Goal: Information Seeking & Learning: Check status

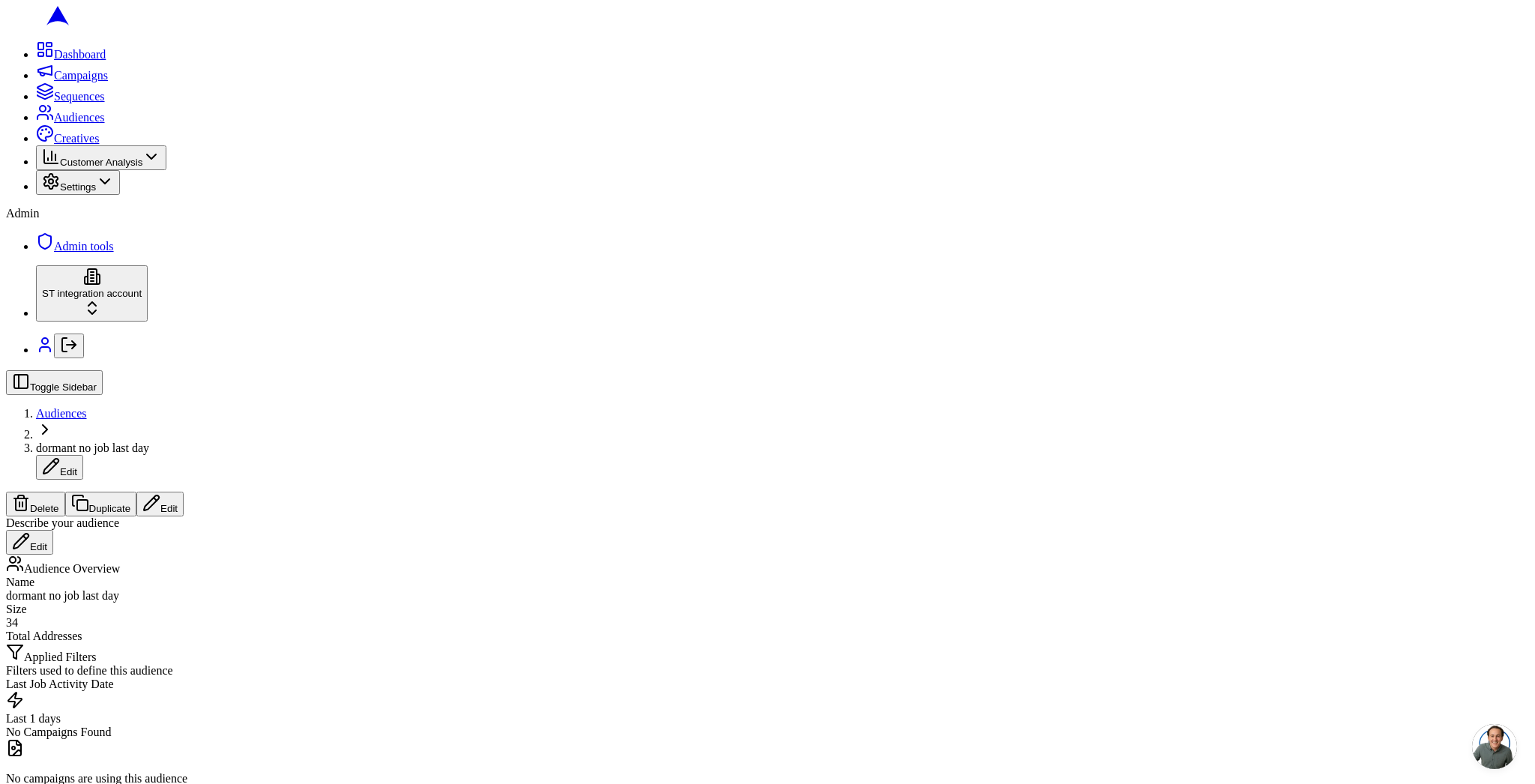
click at [87, 407] on span "Audiences" at bounding box center [61, 414] width 51 height 13
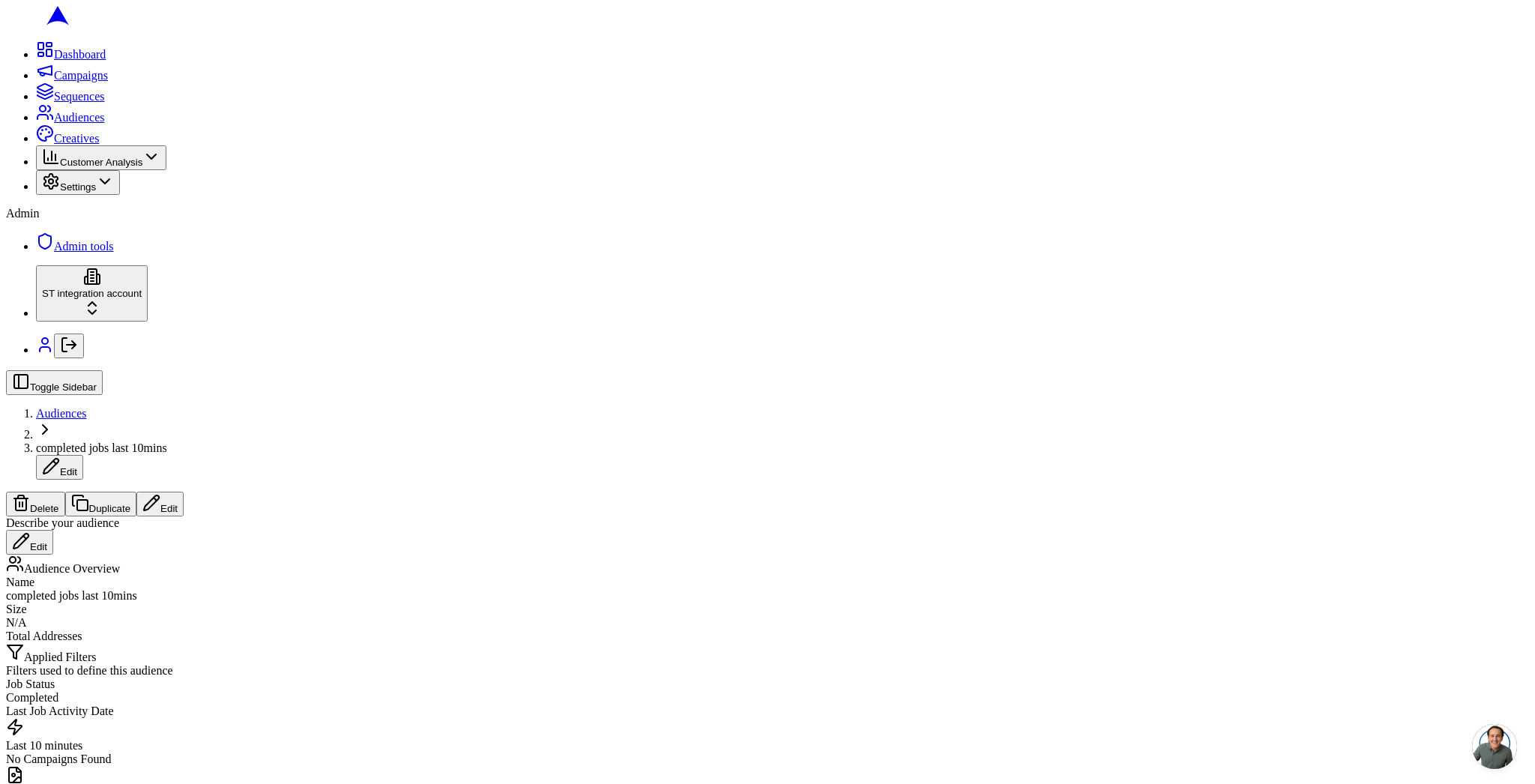
click at [87, 407] on span "Audiences" at bounding box center [61, 414] width 51 height 13
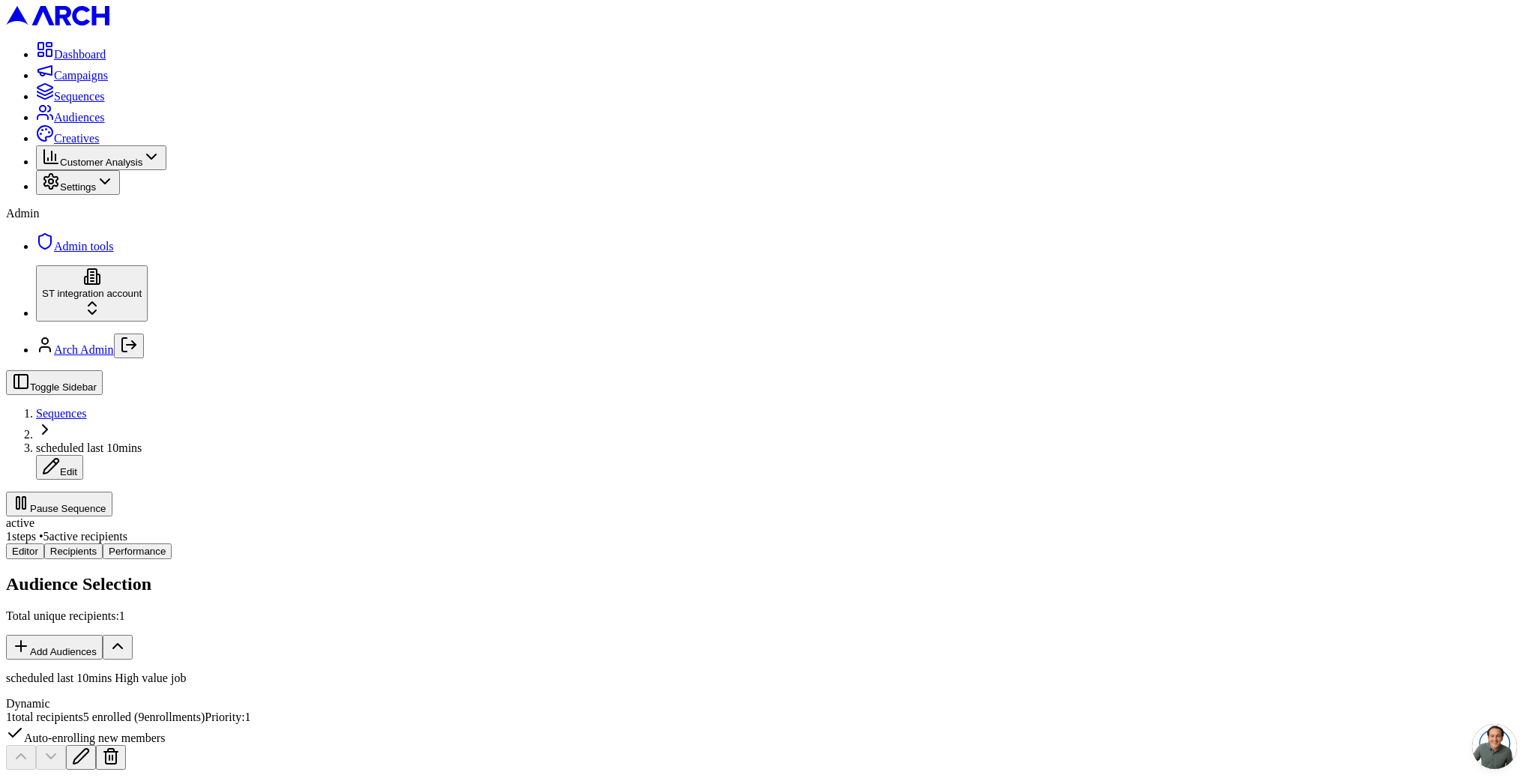
scroll to position [1, 0]
copy span "1747921"
click at [87, 407] on span "Sequences" at bounding box center [61, 414] width 51 height 13
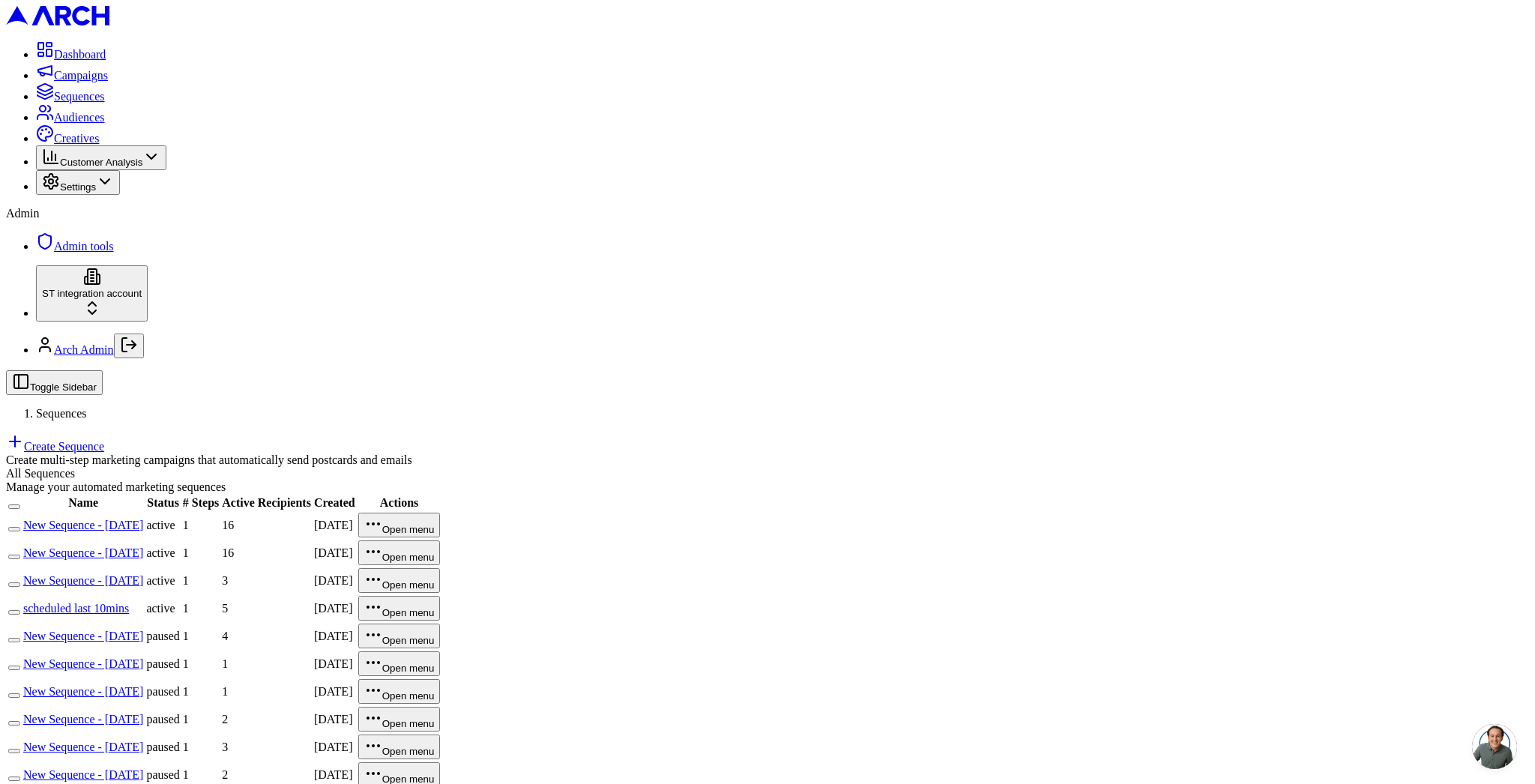
click at [129, 602] on link "scheduled last 10mins" at bounding box center [76, 608] width 106 height 13
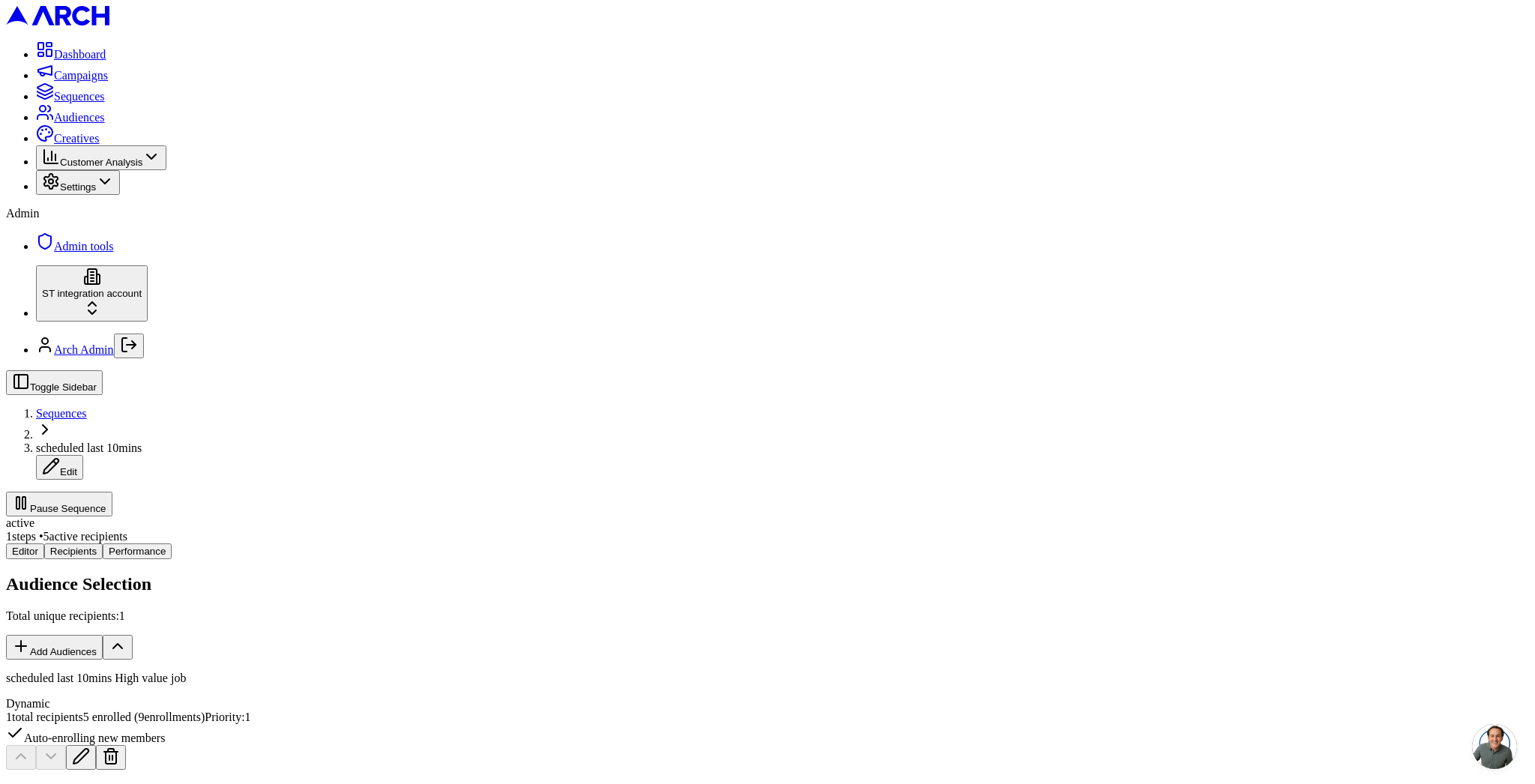
click at [87, 407] on span "Sequences" at bounding box center [61, 414] width 51 height 13
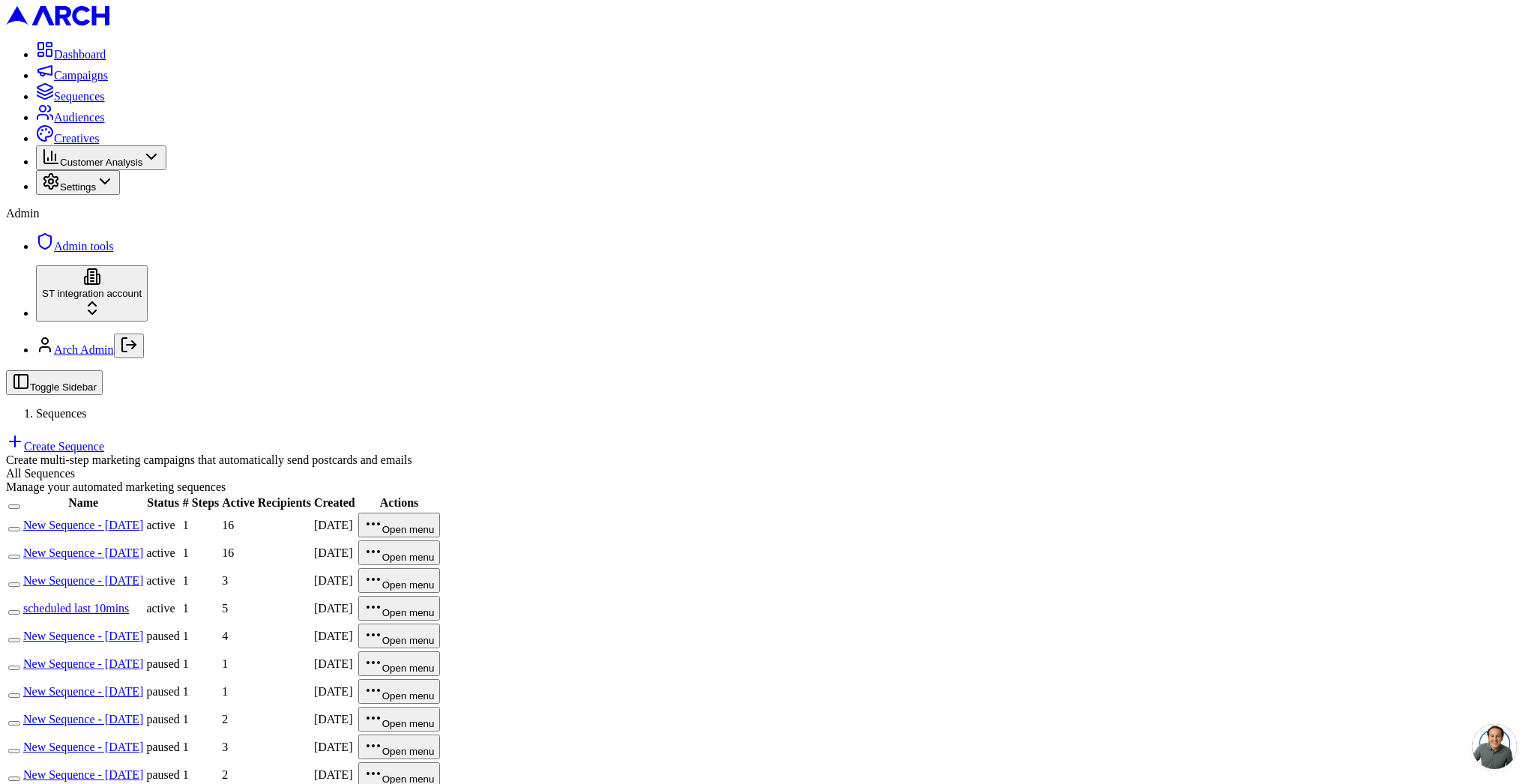
click at [144, 574] on link "New Sequence - Aug 23, 2025" at bounding box center [83, 580] width 120 height 13
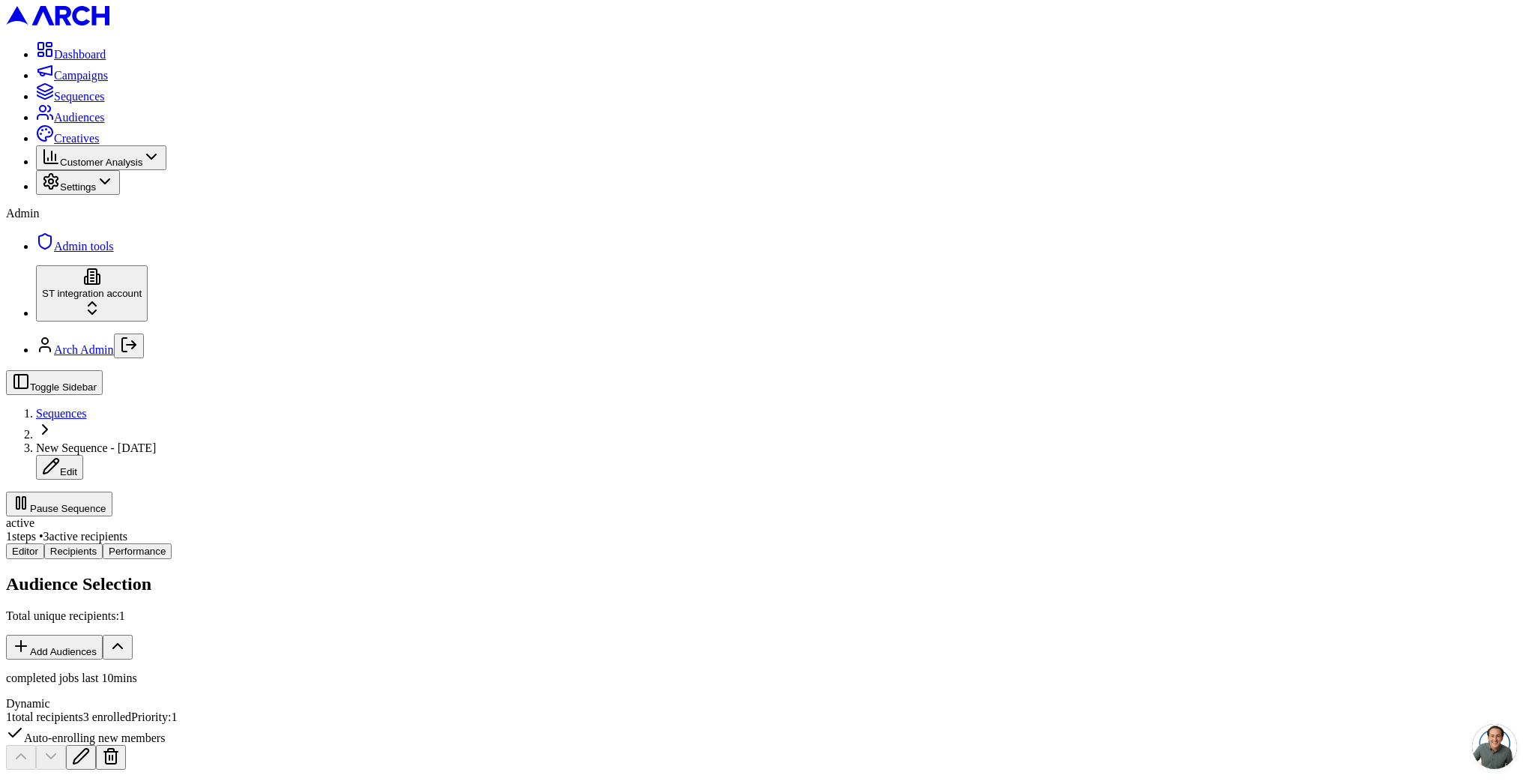
copy span "1747888"
